Goal: Task Accomplishment & Management: Use online tool/utility

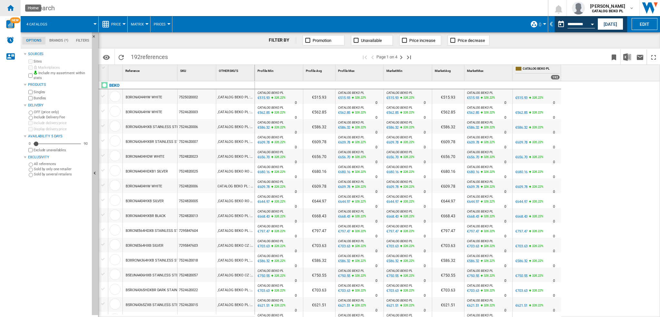
click at [9, 7] on ng-md-icon "Home" at bounding box center [10, 8] width 8 height 8
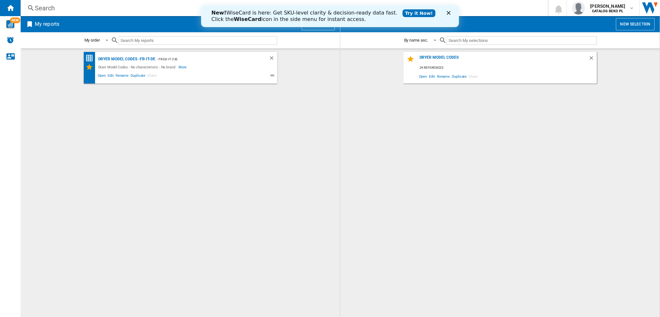
click at [449, 14] on icon "Close" at bounding box center [449, 13] width 4 height 4
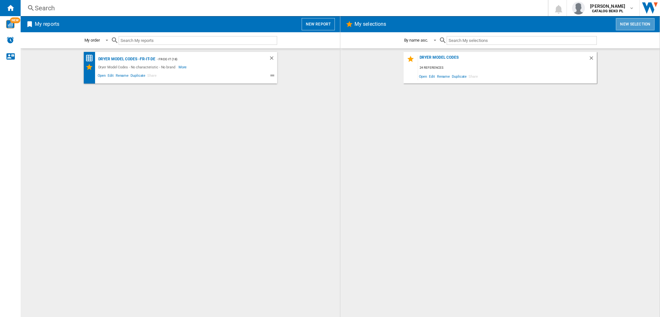
click at [495, 24] on button "New selection" at bounding box center [635, 24] width 39 height 12
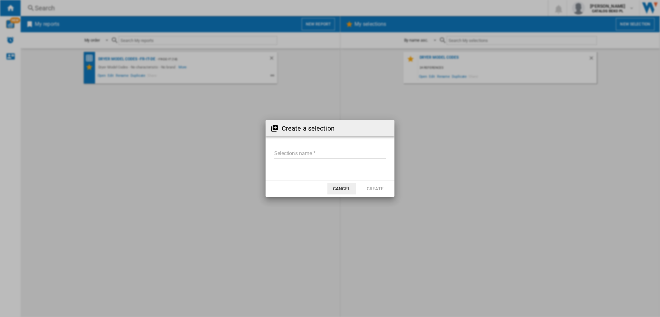
click at [305, 157] on input "Selection's name'" at bounding box center [330, 154] width 112 height 10
click at [317, 152] on input "Selection's name'" at bounding box center [330, 154] width 112 height 10
type input "**********"
click at [383, 188] on button "Create" at bounding box center [375, 189] width 28 height 12
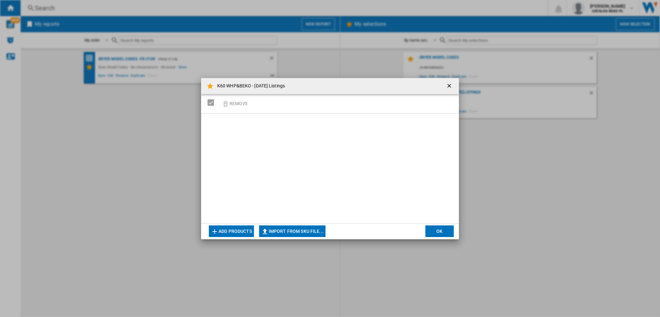
click at [300, 224] on button "Import from SKU file..." at bounding box center [292, 231] width 66 height 12
type input "**********"
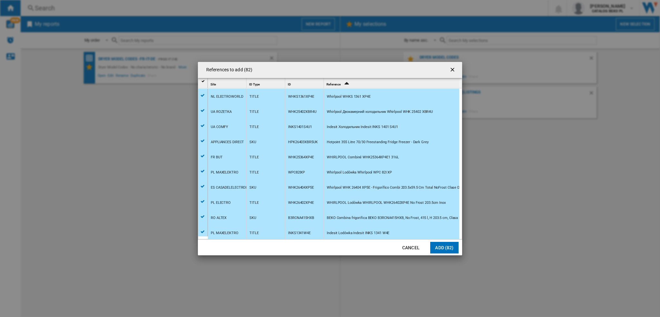
click at [451, 224] on button "Add (82)" at bounding box center [444, 248] width 28 height 12
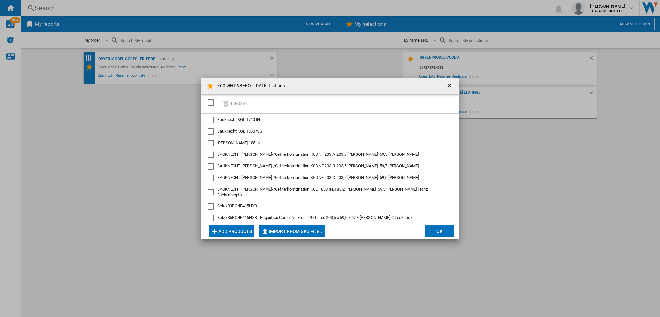
click at [213, 104] on div "SELECTIONS.EDITION_POPUP.SELECT_DESELECT" at bounding box center [211, 102] width 6 height 6
click at [445, 224] on button "OK" at bounding box center [440, 231] width 28 height 12
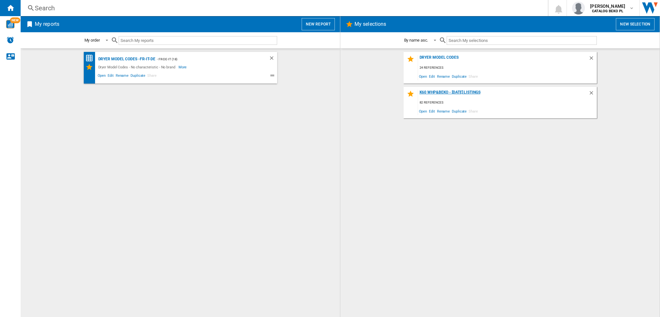
click at [463, 93] on div "K60 WHP&BEKO - [DATE] Listings" at bounding box center [503, 94] width 171 height 9
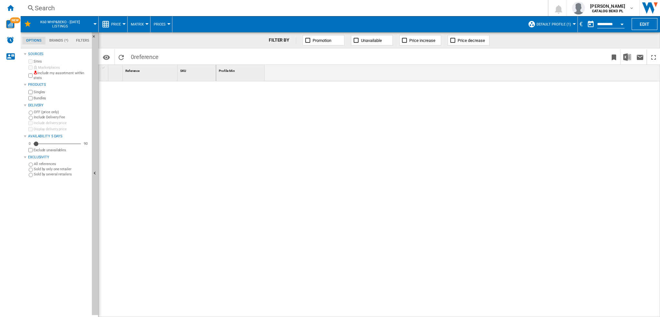
click at [495, 25] on span "Default profile (1)" at bounding box center [554, 24] width 34 height 4
click at [495, 61] on div "TOUS (1)" at bounding box center [536, 60] width 6 height 6
click at [495, 22] on span "TOUS (1)" at bounding box center [563, 24] width 15 height 4
click at [495, 72] on ng-md-icon "button" at bounding box center [556, 75] width 8 height 8
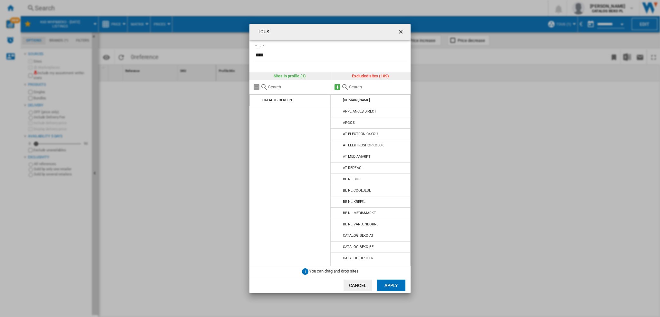
click at [338, 88] on md-icon at bounding box center [338, 87] width 8 height 8
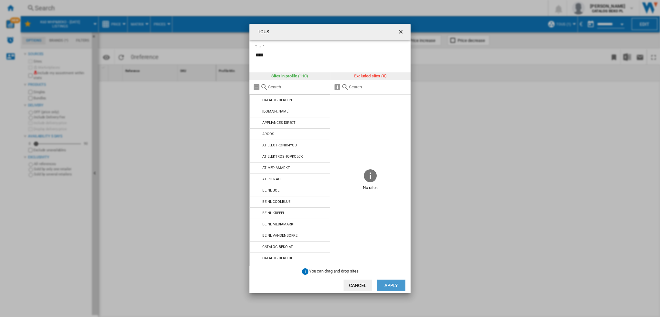
click at [386, 224] on button "Apply" at bounding box center [391, 285] width 28 height 12
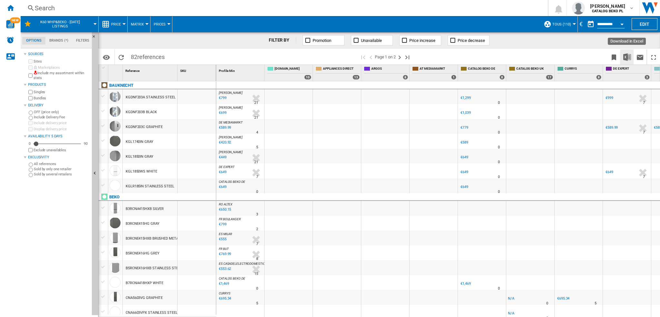
click at [495, 56] on button "Download in Excel" at bounding box center [627, 56] width 13 height 15
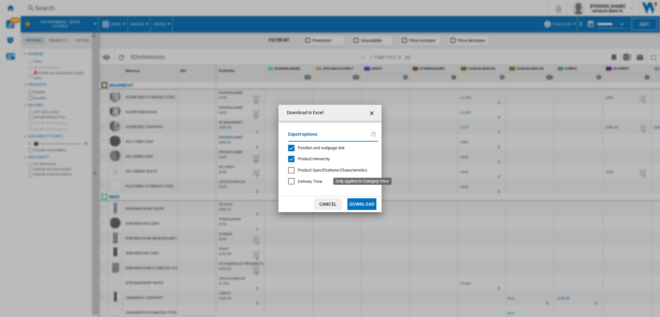
click at [313, 171] on span "Product Specifications/Characteristics" at bounding box center [333, 170] width 70 height 5
click at [357, 206] on button "Download" at bounding box center [361, 204] width 29 height 12
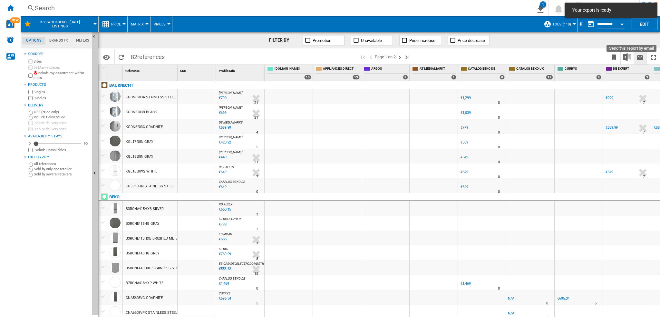
click at [495, 58] on ng-md-icon "Send this report by email" at bounding box center [640, 58] width 8 height 8
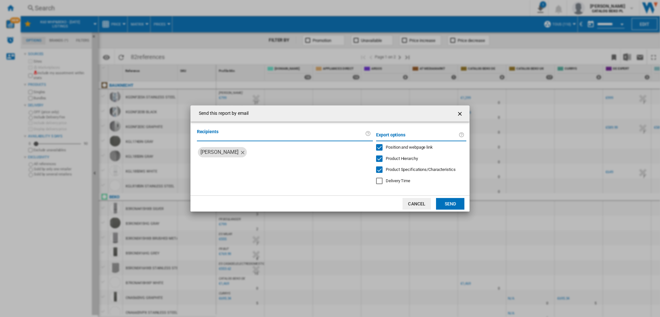
click at [325, 135] on label "Recipients" at bounding box center [281, 134] width 169 height 12
click at [269, 149] on input "search" at bounding box center [309, 152] width 121 height 10
type input "*****"
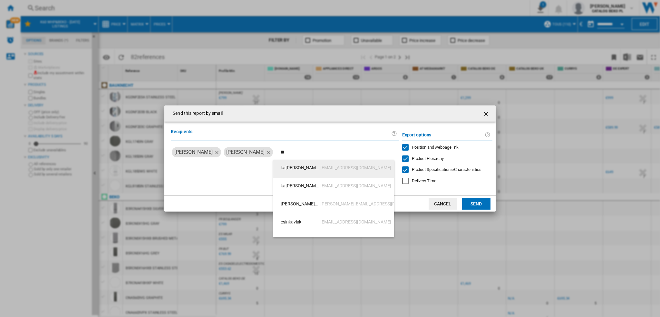
type input "*"
type input "****"
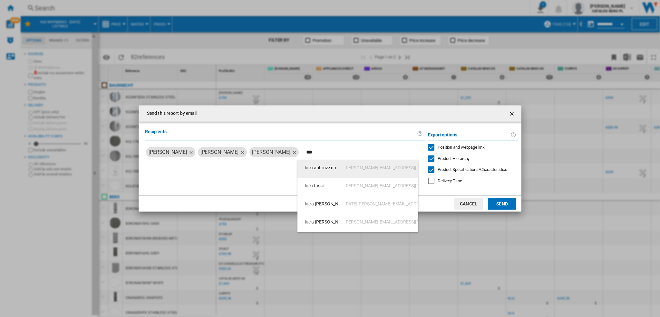
type input "****"
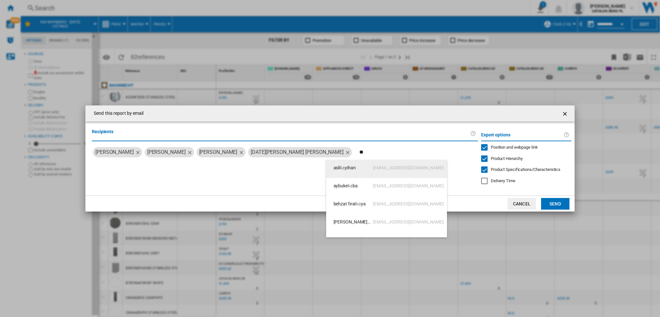
type input "*"
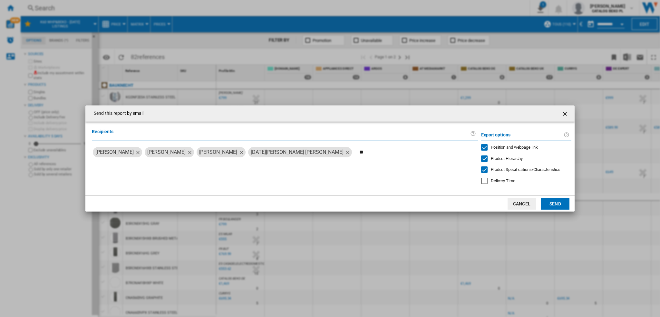
type input "*"
click at [495, 201] on button "Send" at bounding box center [555, 204] width 28 height 12
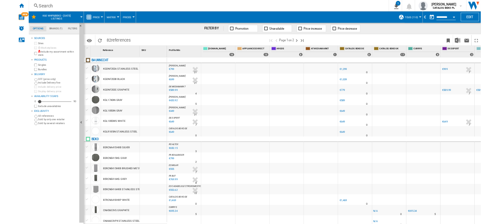
scroll to position [0, 53]
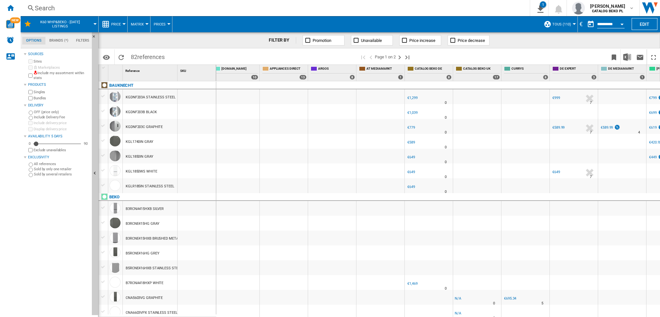
click at [495, 25] on span "TOUS (110)" at bounding box center [562, 24] width 19 height 4
click at [495, 74] on span "Edit "TOUS"..." at bounding box center [567, 74] width 39 height 6
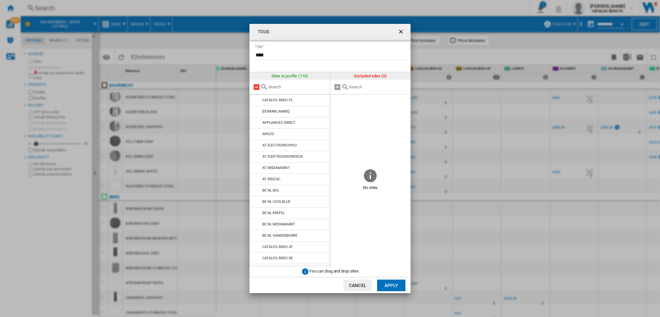
click at [258, 87] on md-icon "TOUS Title ..." at bounding box center [257, 87] width 8 height 8
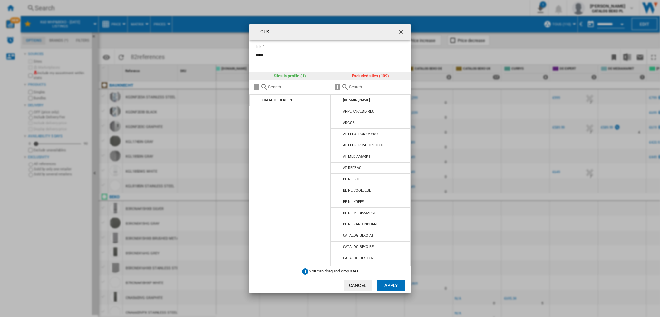
click at [360, 85] on input "TOUS Title ..." at bounding box center [378, 86] width 59 height 5
type input "es"
click at [337, 86] on md-icon "TOUS Title ..." at bounding box center [338, 87] width 8 height 8
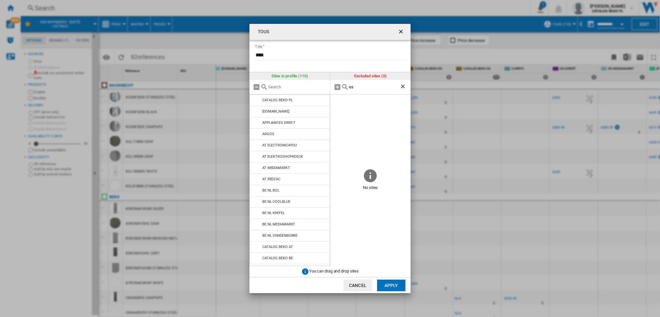
click at [386, 224] on button "Apply" at bounding box center [391, 285] width 28 height 12
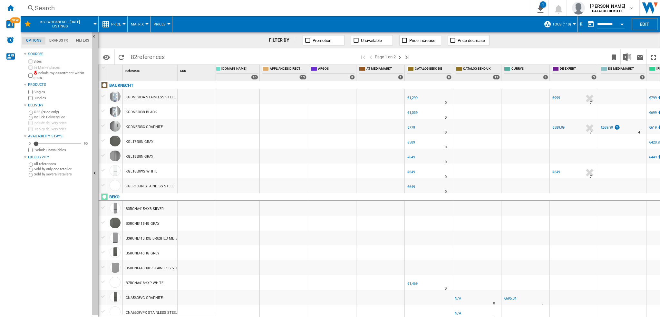
click at [495, 25] on span "TOUS (110)" at bounding box center [562, 24] width 19 height 4
click at [495, 73] on span "Edit "TOUS"..." at bounding box center [567, 74] width 39 height 6
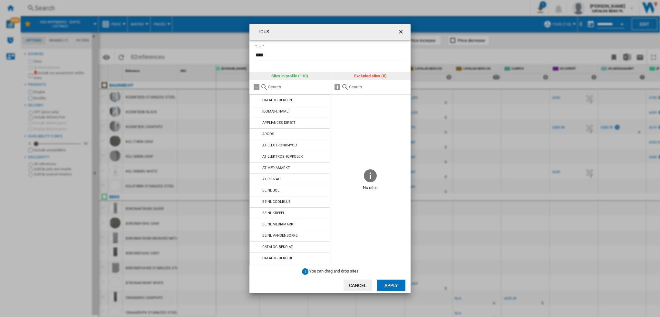
drag, startPoint x: 258, startPoint y: 89, endPoint x: 308, endPoint y: 93, distance: 50.8
click at [262, 89] on div "TOUS Title ..." at bounding box center [289, 87] width 81 height 15
click at [255, 86] on md-icon "TOUS Title ..." at bounding box center [257, 87] width 8 height 8
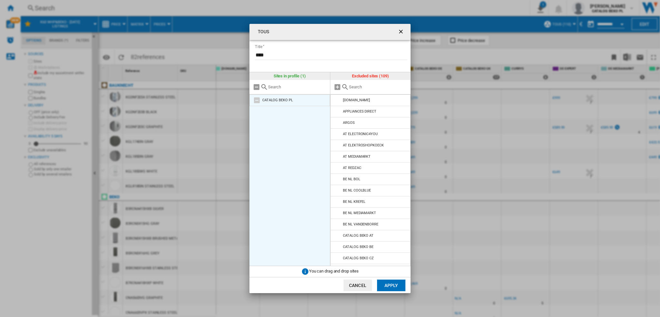
drag, startPoint x: 258, startPoint y: 101, endPoint x: 277, endPoint y: 99, distance: 18.4
click at [258, 100] on md-icon "TOUS Title ..." at bounding box center [257, 100] width 8 height 8
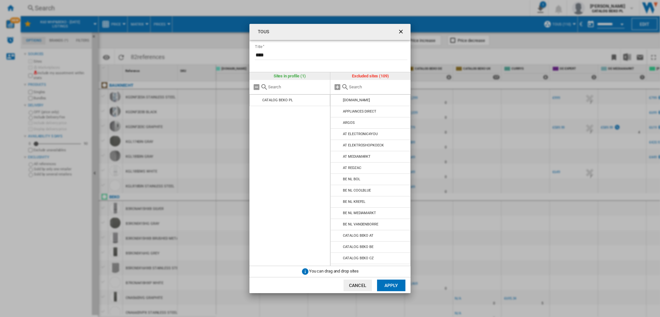
click at [359, 87] on input "TOUS Title ..." at bounding box center [378, 86] width 59 height 5
type input "es"
click at [337, 88] on md-icon "TOUS Title ..." at bounding box center [338, 87] width 8 height 8
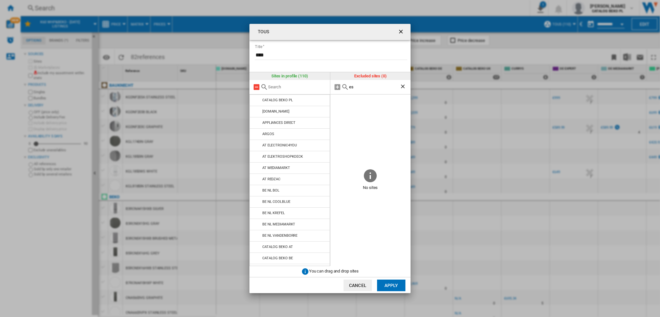
click at [257, 87] on md-icon "TOUS Title ..." at bounding box center [257, 87] width 8 height 8
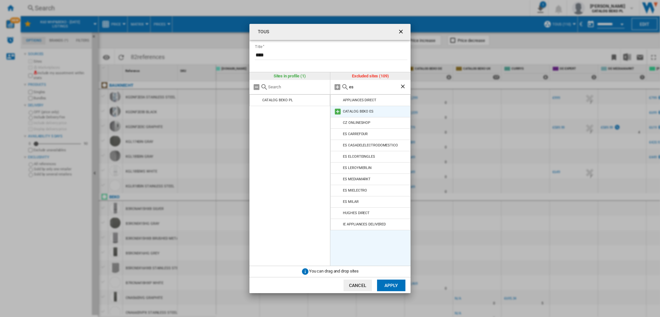
click at [335, 113] on md-icon "TOUS Title ..." at bounding box center [338, 112] width 8 height 8
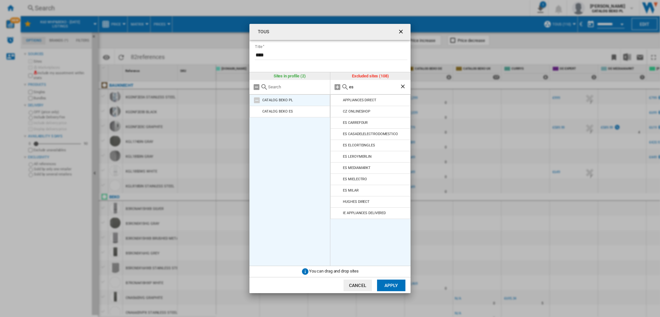
click at [258, 100] on md-icon "TOUS Title ..." at bounding box center [257, 100] width 8 height 8
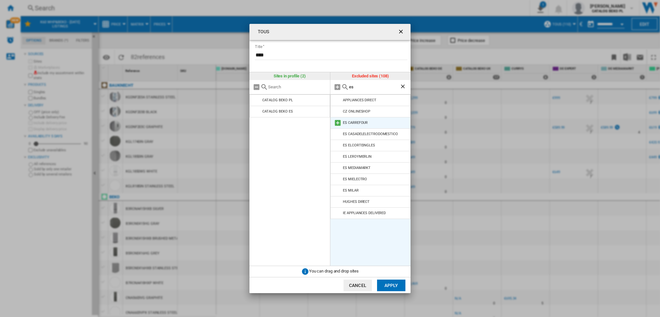
click at [336, 123] on md-icon "TOUS Title ..." at bounding box center [338, 123] width 8 height 8
click at [338, 123] on md-icon "TOUS Title ..." at bounding box center [338, 123] width 8 height 8
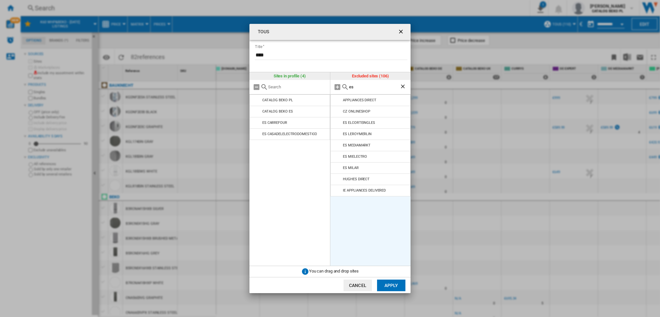
click at [338, 123] on md-icon "TOUS Title ..." at bounding box center [338, 123] width 8 height 8
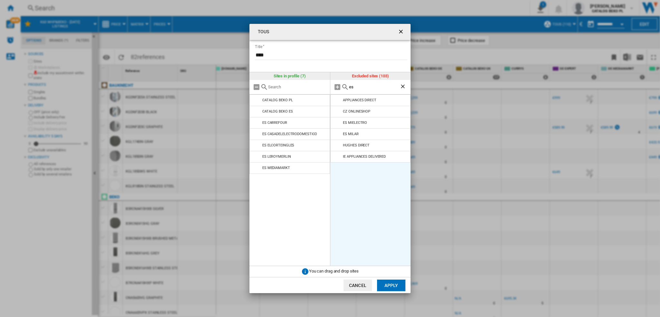
click at [338, 123] on md-icon "TOUS Title ..." at bounding box center [338, 123] width 8 height 8
click at [387, 224] on button "Apply" at bounding box center [391, 285] width 28 height 12
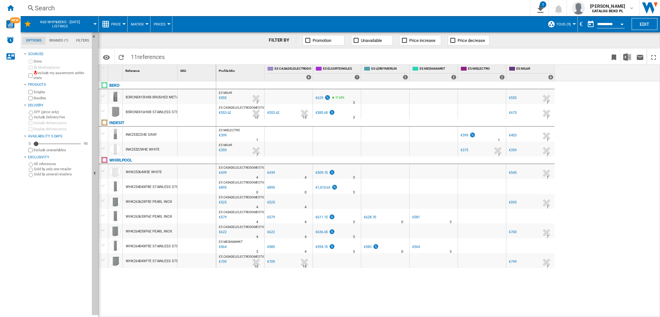
drag, startPoint x: 125, startPoint y: 134, endPoint x: 143, endPoint y: 134, distance: 18.1
click at [143, 134] on div "INK25322S4E GRAY" at bounding box center [150, 134] width 54 height 15
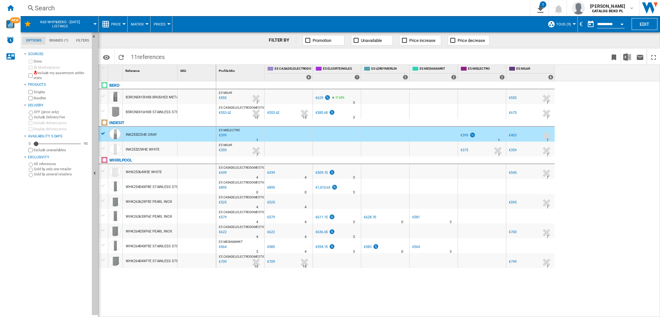
click at [147, 134] on div "INK25322S4E GRAY" at bounding box center [141, 134] width 31 height 15
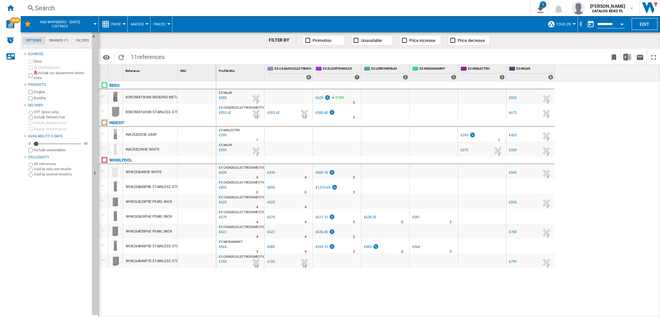
click at [495, 136] on div "€403" at bounding box center [513, 135] width 8 height 4
click at [465, 132] on div "€399" at bounding box center [468, 135] width 16 height 6
click at [465, 135] on div "€399" at bounding box center [465, 135] width 8 height 4
click at [467, 149] on div "€375" at bounding box center [465, 150] width 8 height 4
drag, startPoint x: 178, startPoint y: 73, endPoint x: 237, endPoint y: 70, distance: 59.4
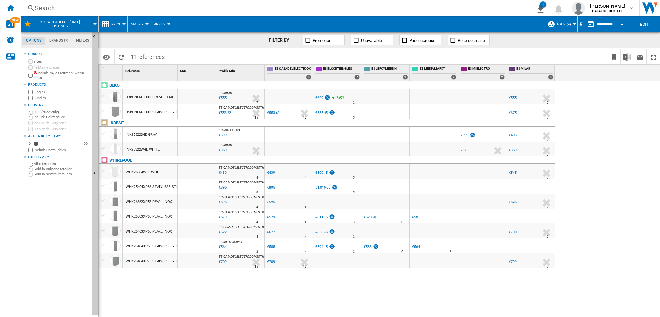
click at [237, 70] on div "1 Reference 1 SKU 1 BEKO B3RCNE415HXB BRUSHED METAL B5RCNE416HXB STAINLESS STEE…" at bounding box center [379, 191] width 561 height 252
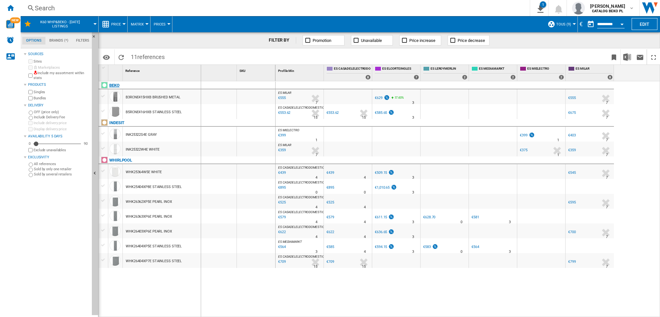
drag, startPoint x: 236, startPoint y: 74, endPoint x: 201, endPoint y: 83, distance: 36.4
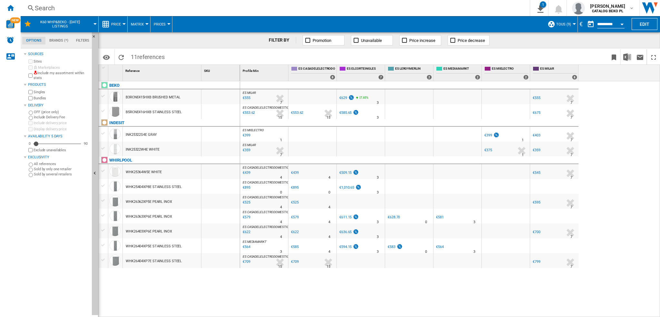
click at [344, 113] on div "€585.65" at bounding box center [345, 113] width 12 height 4
click at [489, 135] on div "€399" at bounding box center [488, 135] width 8 height 4
click at [343, 173] on div "€509.15" at bounding box center [345, 173] width 12 height 4
